Goal: Information Seeking & Learning: Find specific fact

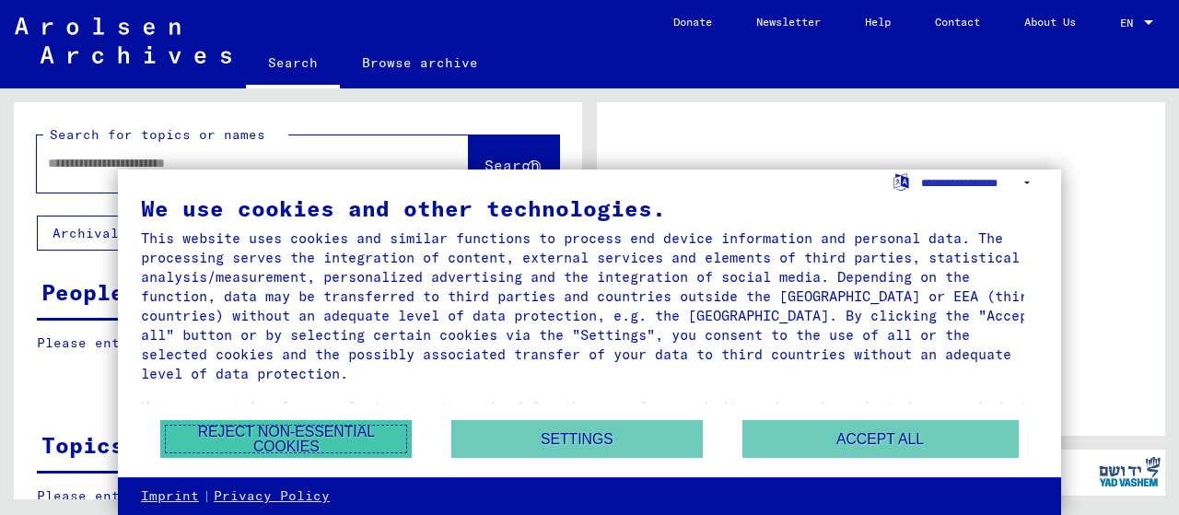
click at [345, 431] on button "Reject non-essential cookies" at bounding box center [285, 439] width 251 height 38
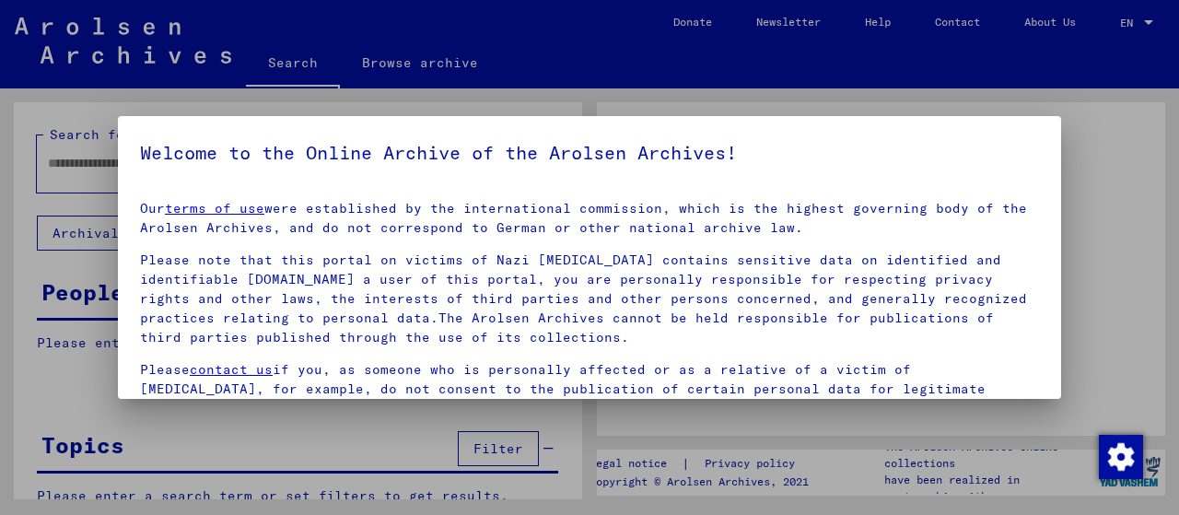
click at [239, 167] on h5 "Welcome to the Online Archive of the Arolsen Archives!" at bounding box center [589, 152] width 899 height 29
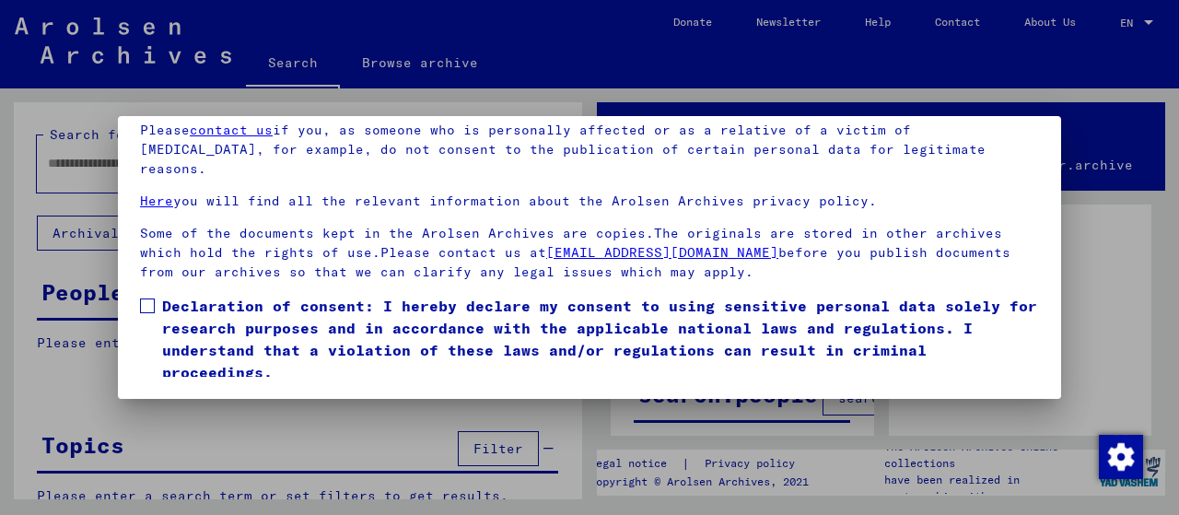
scroll to position [125, 0]
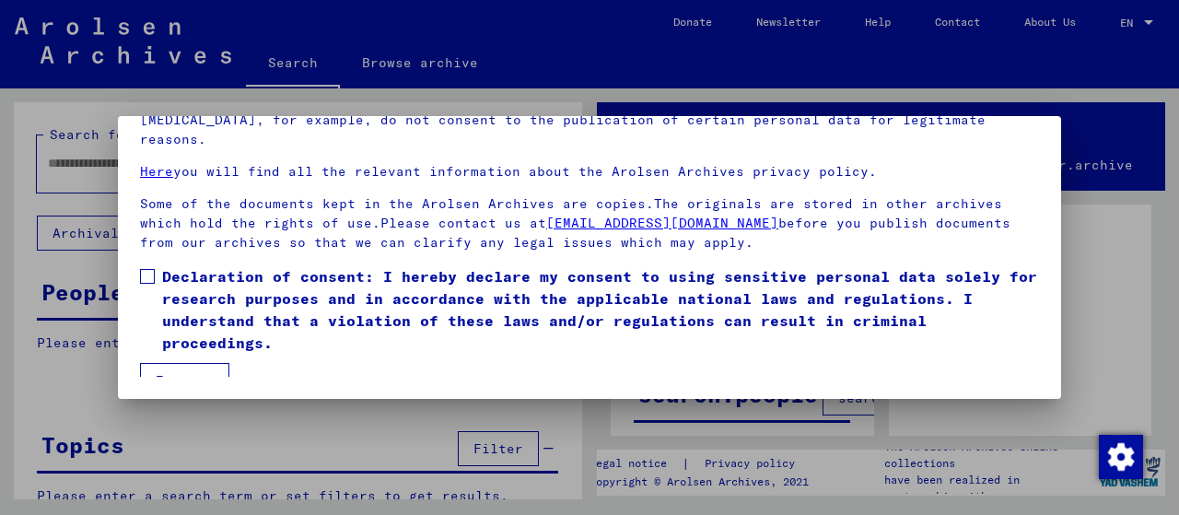
click at [201, 368] on button "I agree" at bounding box center [184, 380] width 89 height 35
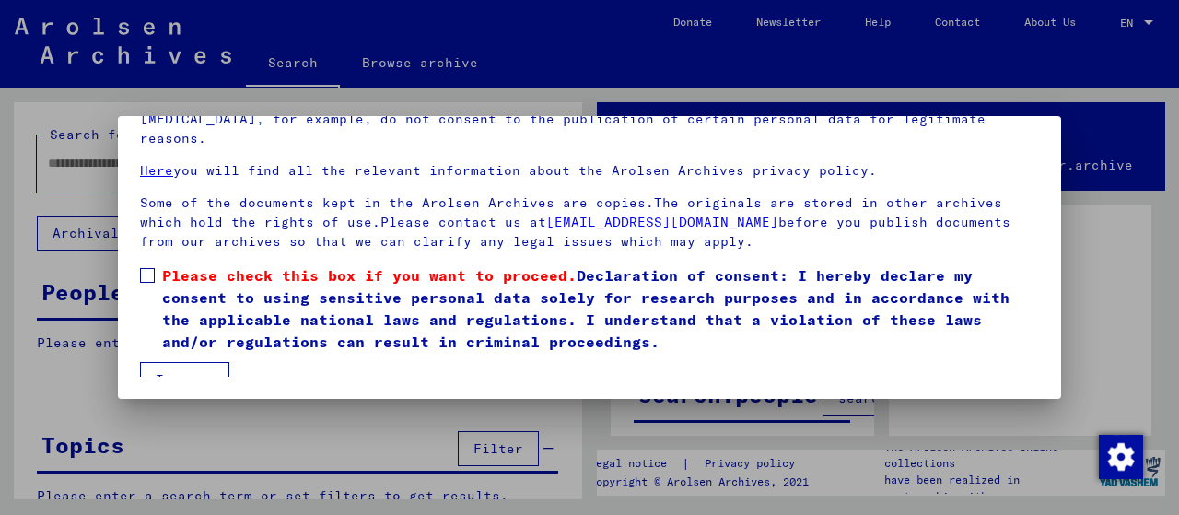
click at [151, 268] on span at bounding box center [147, 275] width 15 height 15
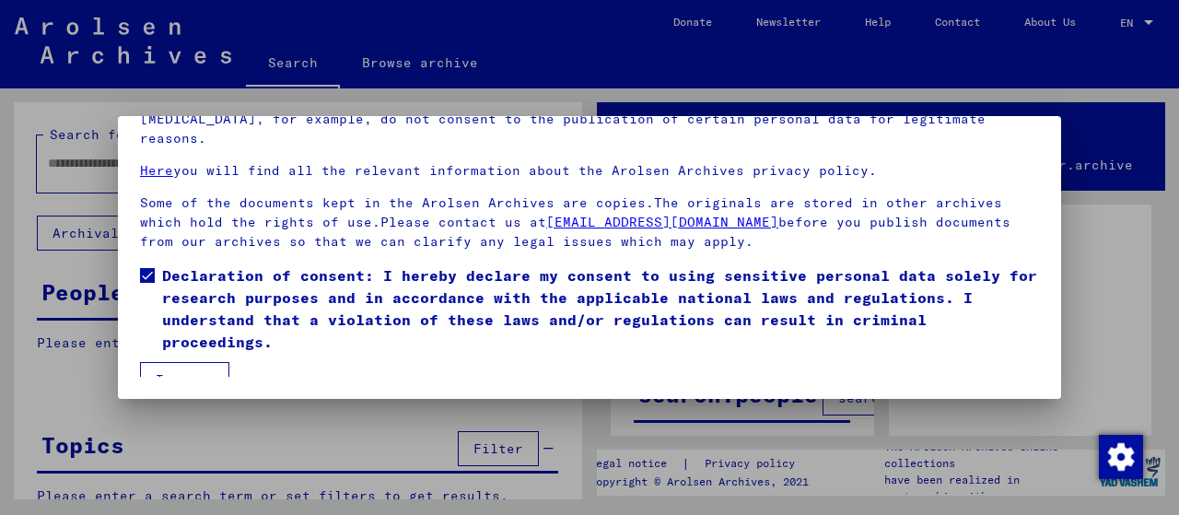
click at [173, 362] on button "I agree" at bounding box center [184, 379] width 89 height 35
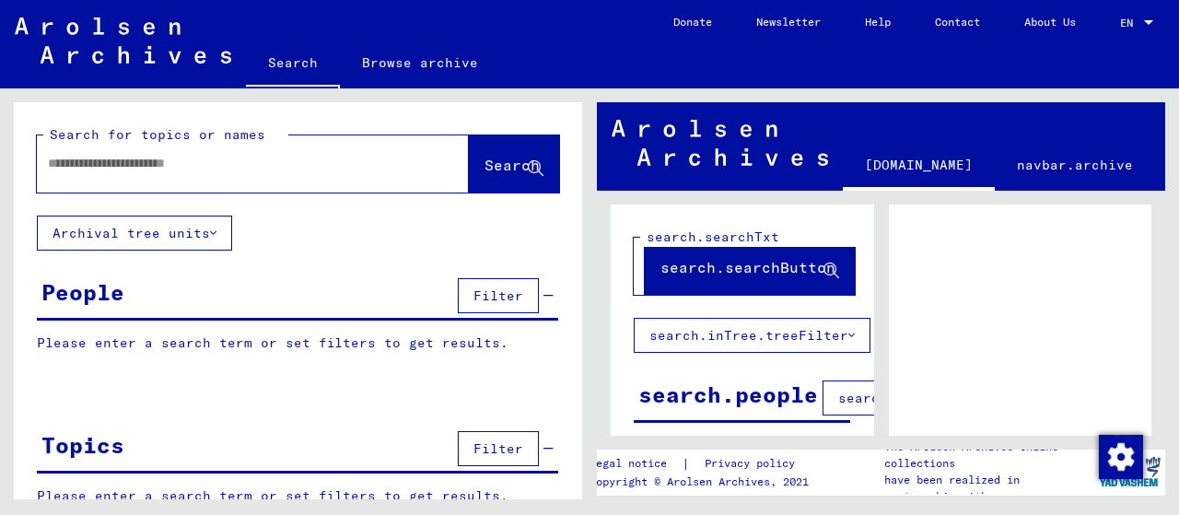
click at [181, 166] on input "text" at bounding box center [236, 163] width 377 height 19
click at [508, 296] on span "Filter" at bounding box center [498, 295] width 50 height 17
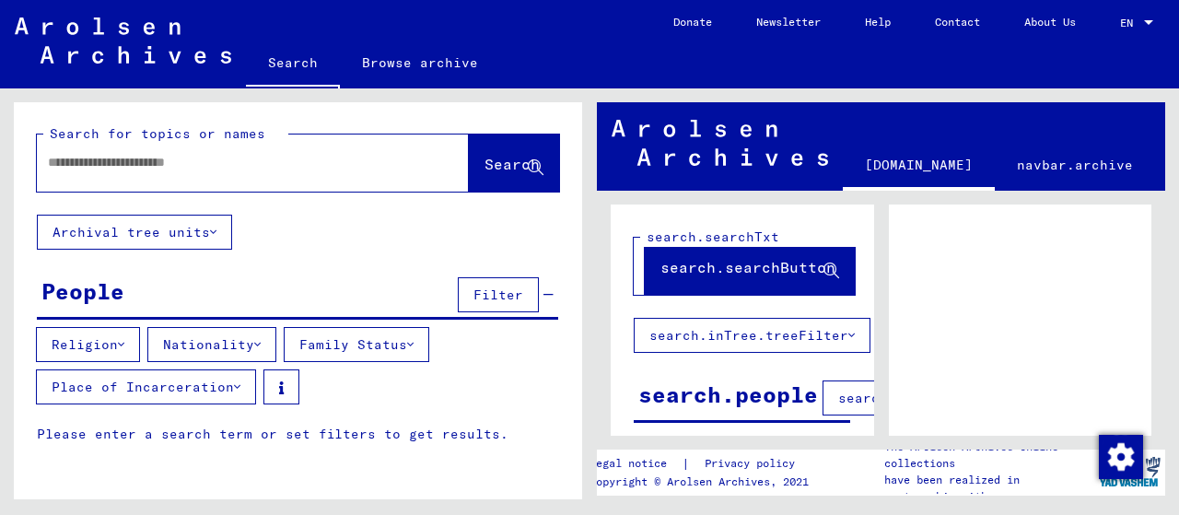
scroll to position [0, 0]
click at [151, 168] on input "text" at bounding box center [236, 163] width 377 height 19
type input "*"
type input "********"
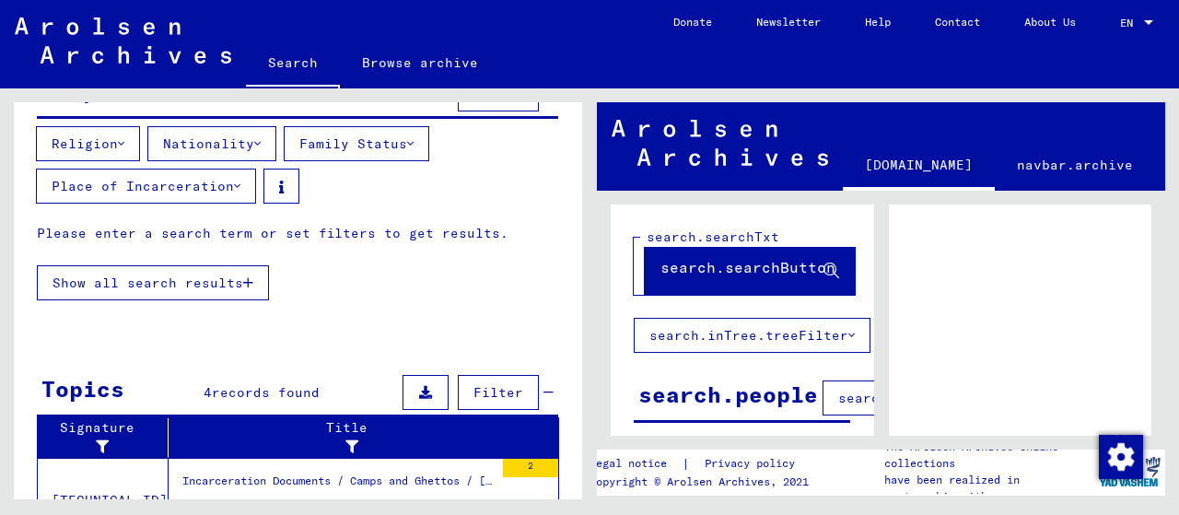
scroll to position [274, 0]
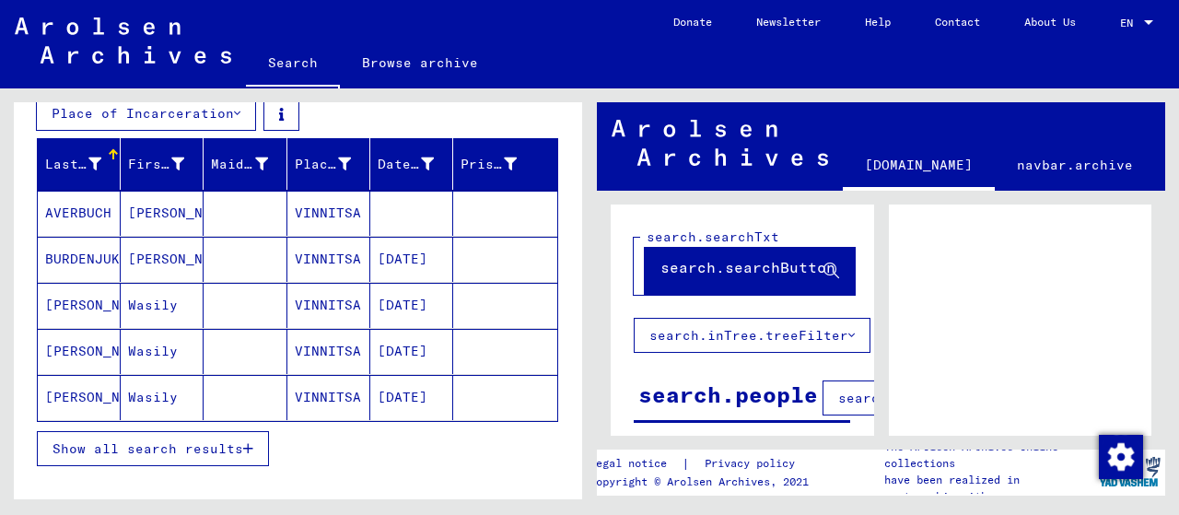
click at [88, 390] on mat-cell "[PERSON_NAME]" at bounding box center [79, 397] width 83 height 45
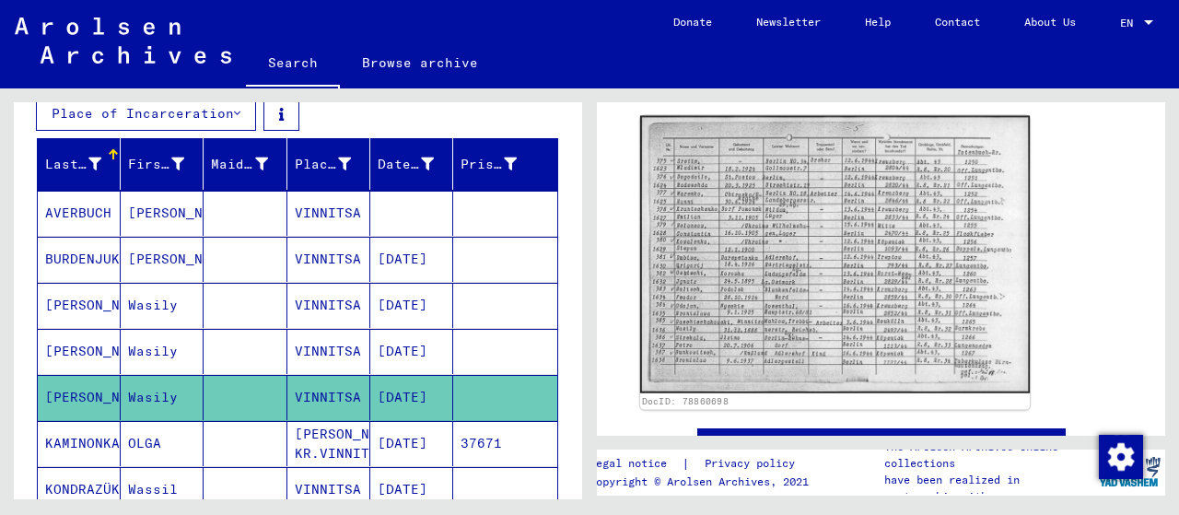
scroll to position [320, 0]
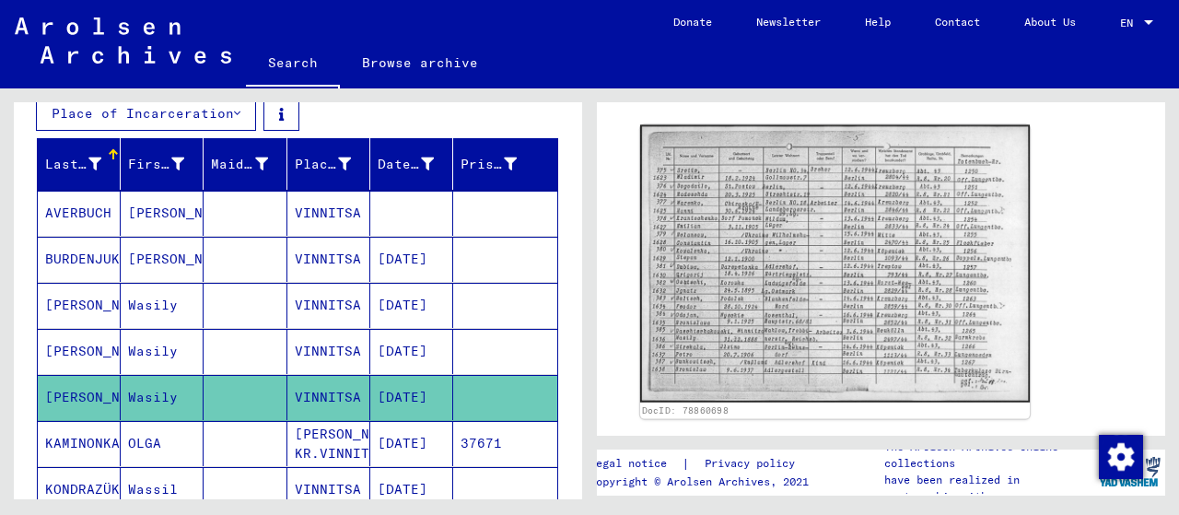
click at [753, 248] on img at bounding box center [835, 263] width 390 height 277
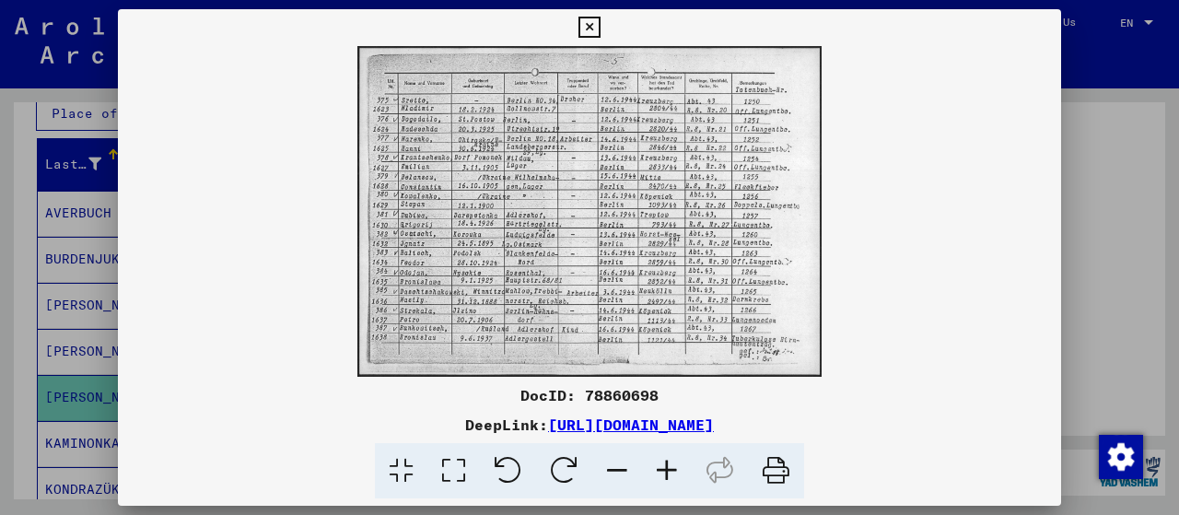
click at [548, 423] on link "[URL][DOMAIN_NAME]" at bounding box center [631, 424] width 166 height 18
